Goal: Information Seeking & Learning: Learn about a topic

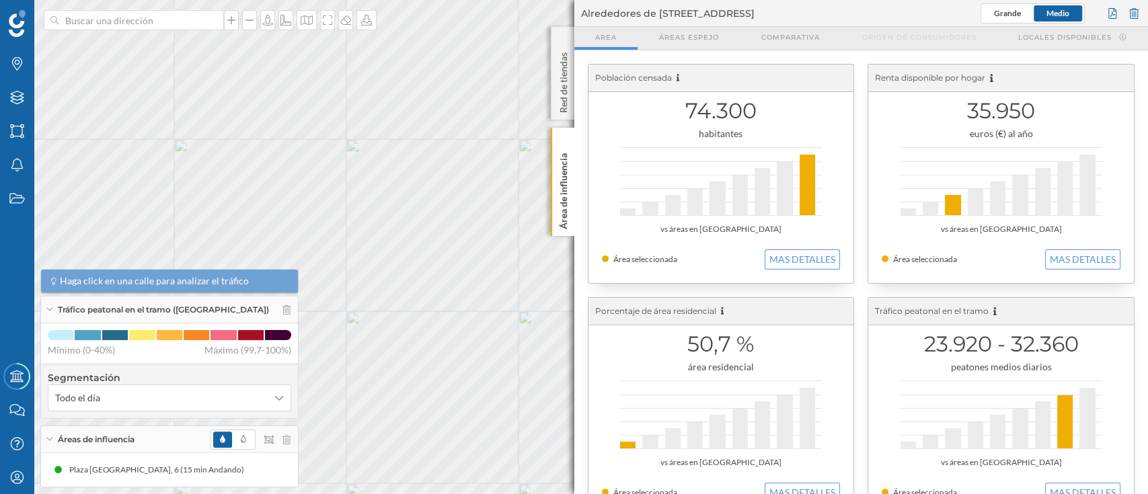
click at [743, 314] on div "Porcentaje de área residencial" at bounding box center [721, 312] width 266 height 28
